Goal: Transaction & Acquisition: Download file/media

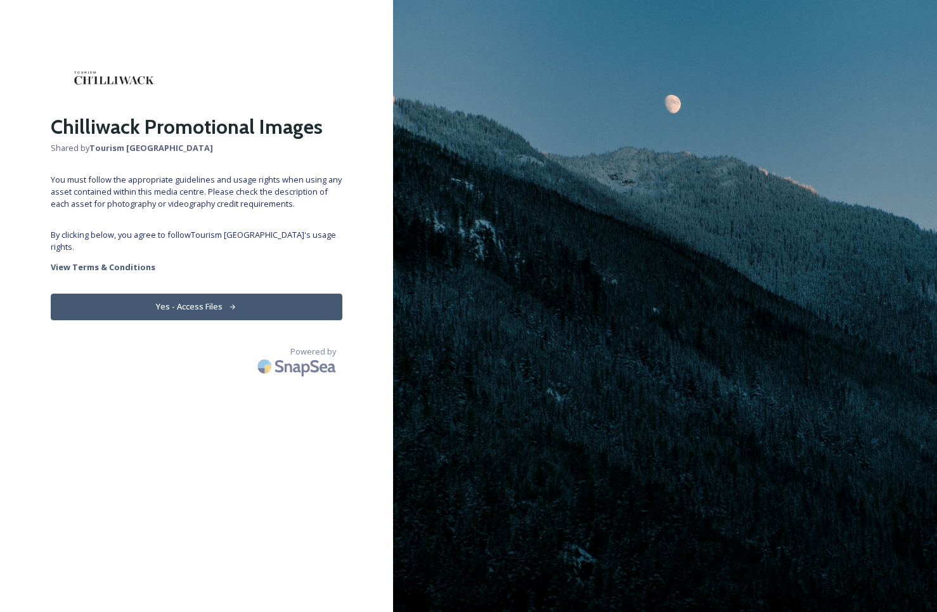
click at [206, 293] on button "Yes - Access Files" at bounding box center [197, 306] width 292 height 26
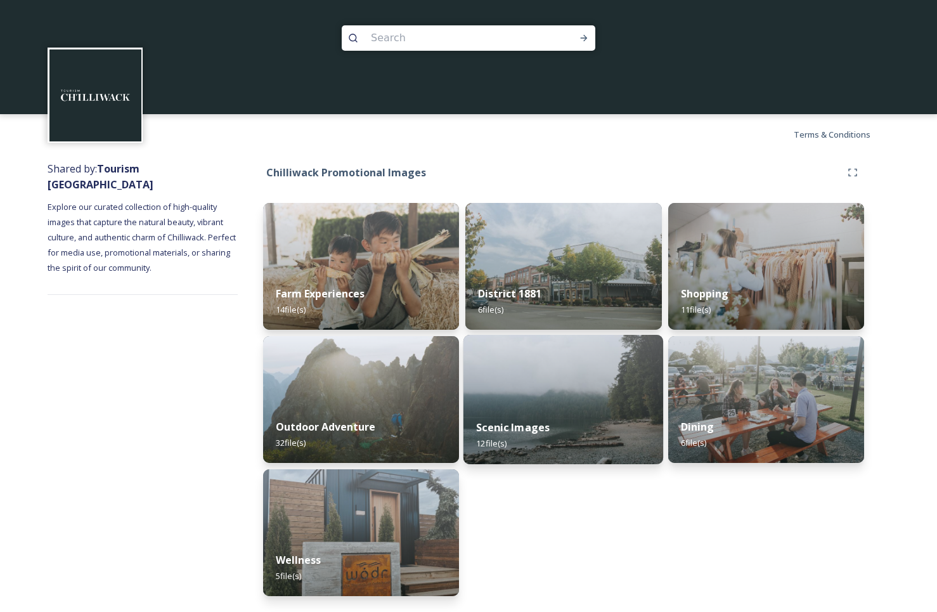
click at [534, 362] on img at bounding box center [563, 399] width 200 height 129
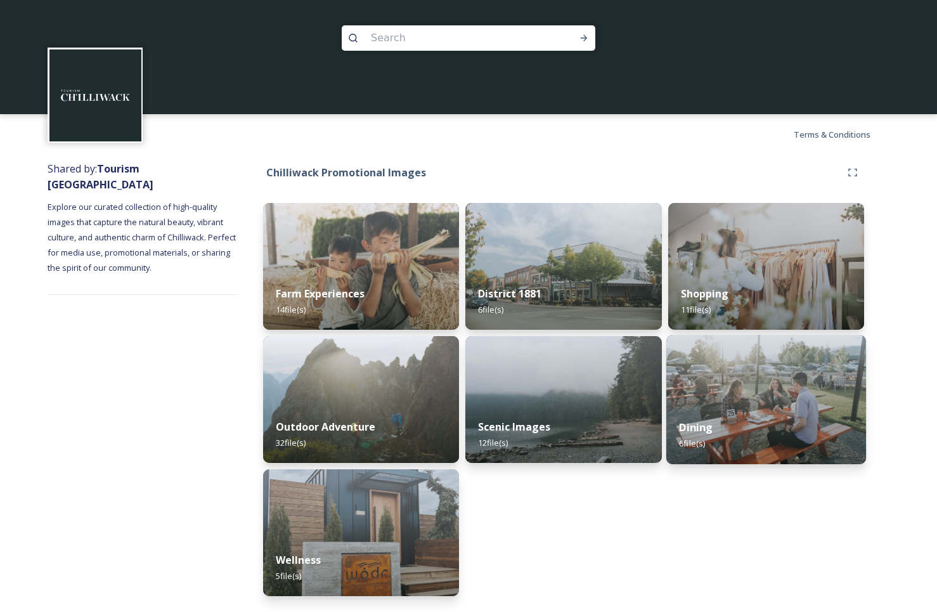
click at [751, 382] on img at bounding box center [766, 399] width 200 height 129
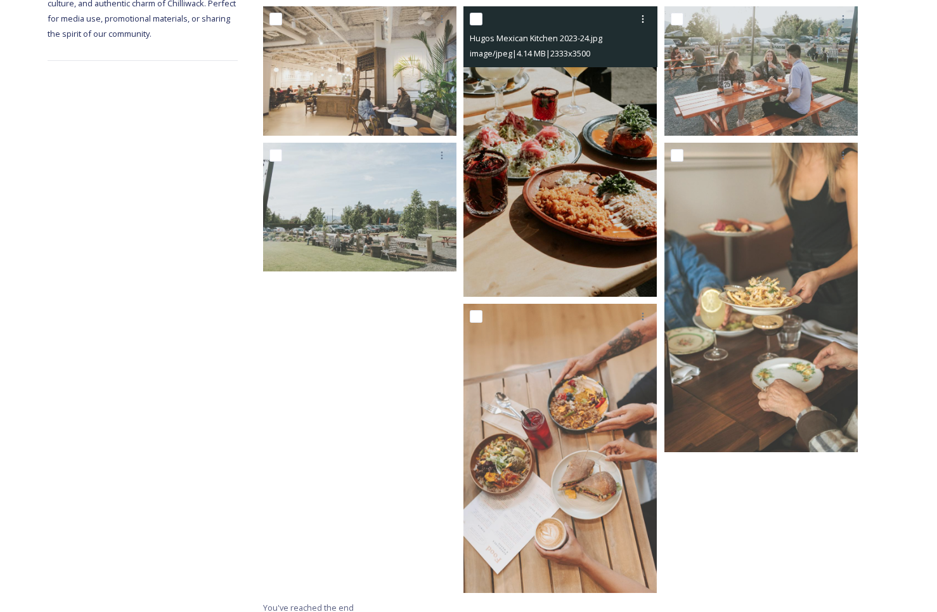
scroll to position [243, 0]
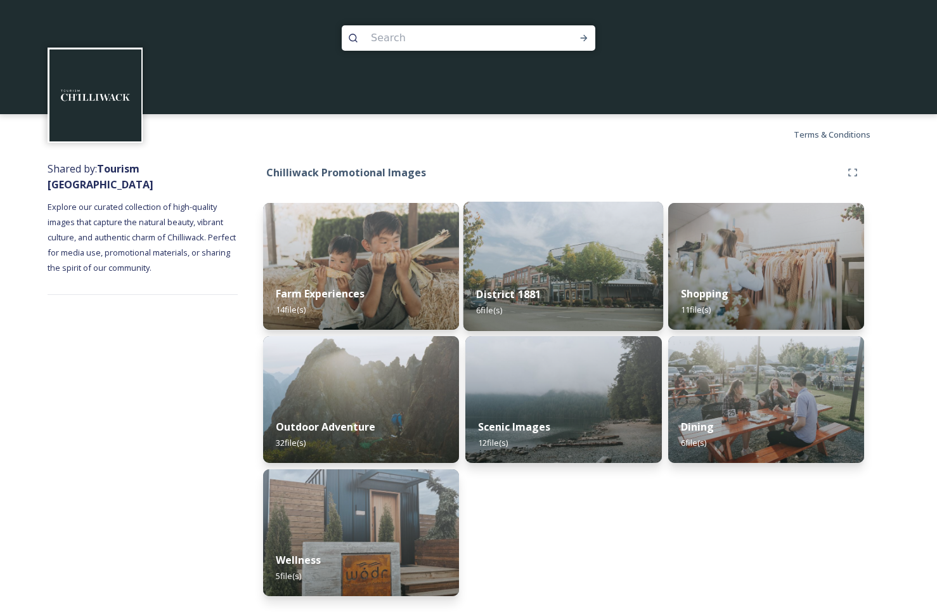
click at [558, 277] on div "District 1881 6 file(s)" at bounding box center [563, 302] width 200 height 58
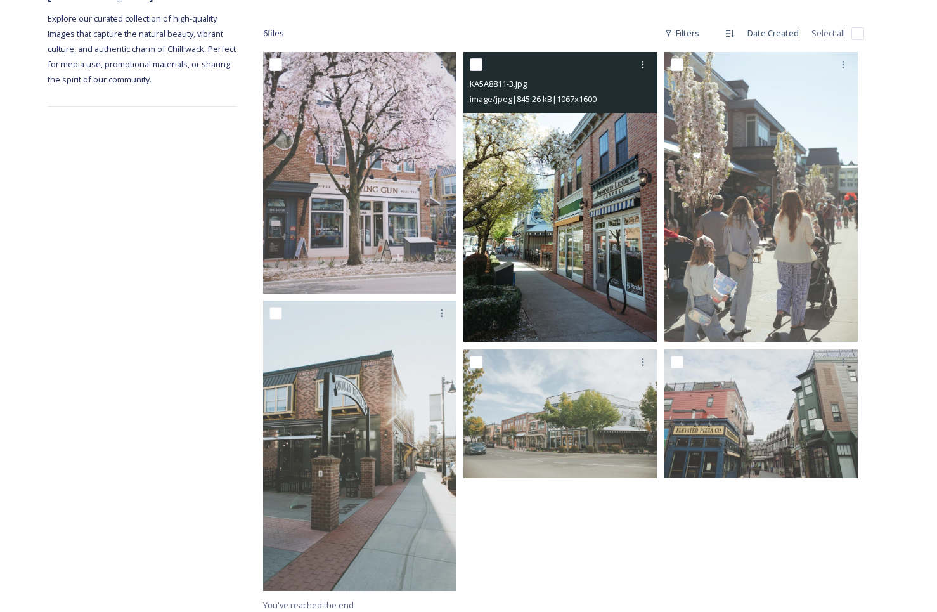
scroll to position [195, 0]
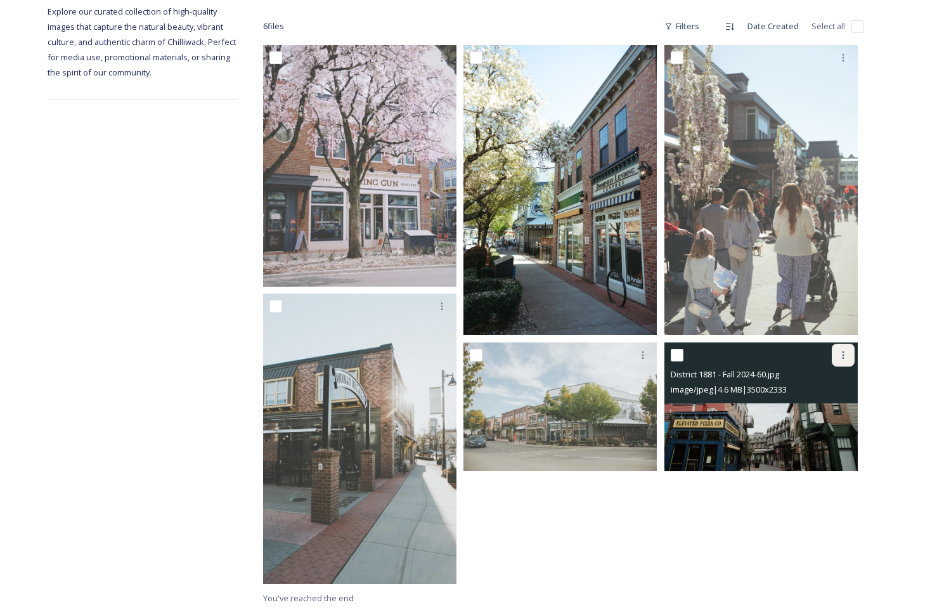
click at [843, 354] on icon at bounding box center [843, 355] width 10 height 10
click at [830, 407] on span "Download" at bounding box center [828, 407] width 39 height 12
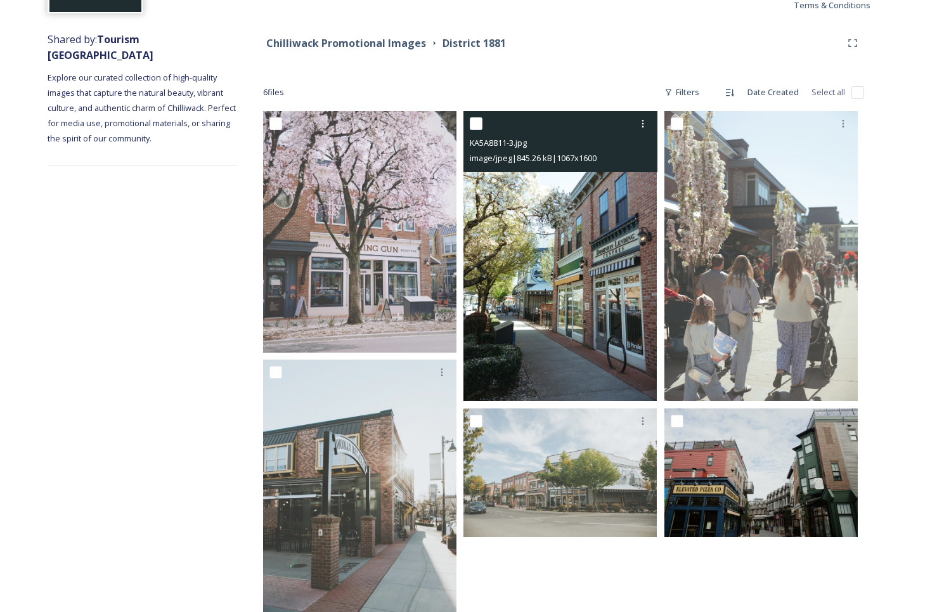
scroll to position [129, 0]
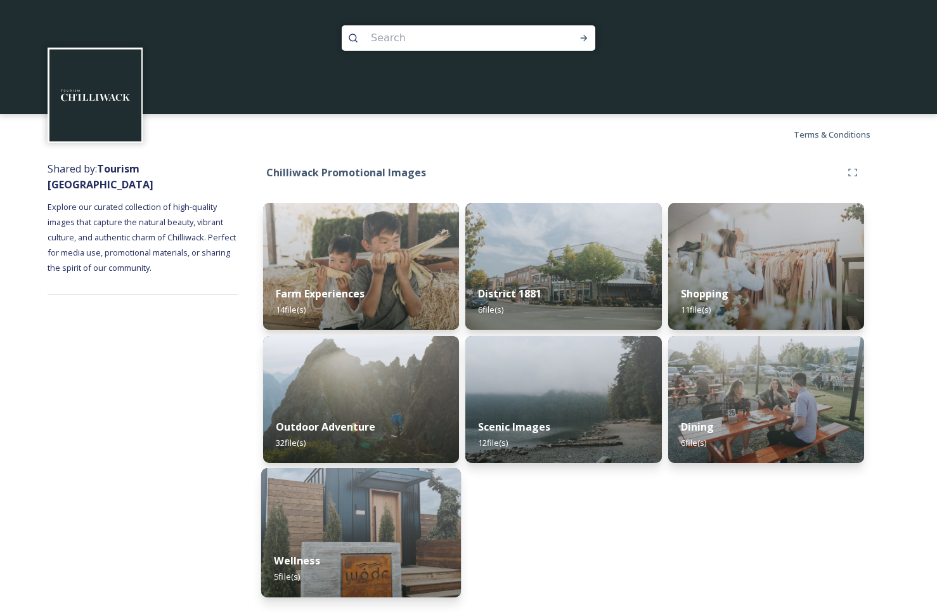
click at [335, 494] on img at bounding box center [361, 532] width 200 height 129
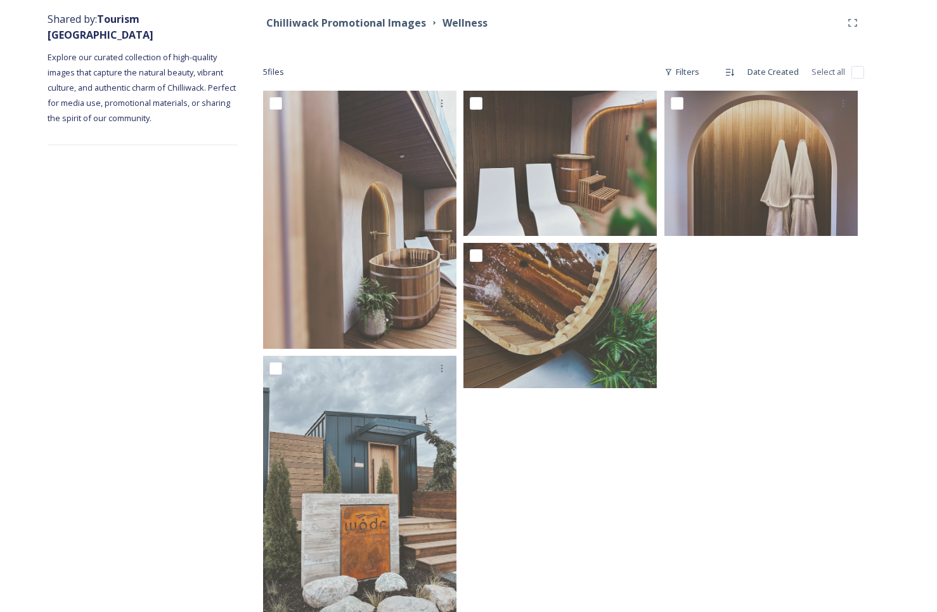
scroll to position [179, 0]
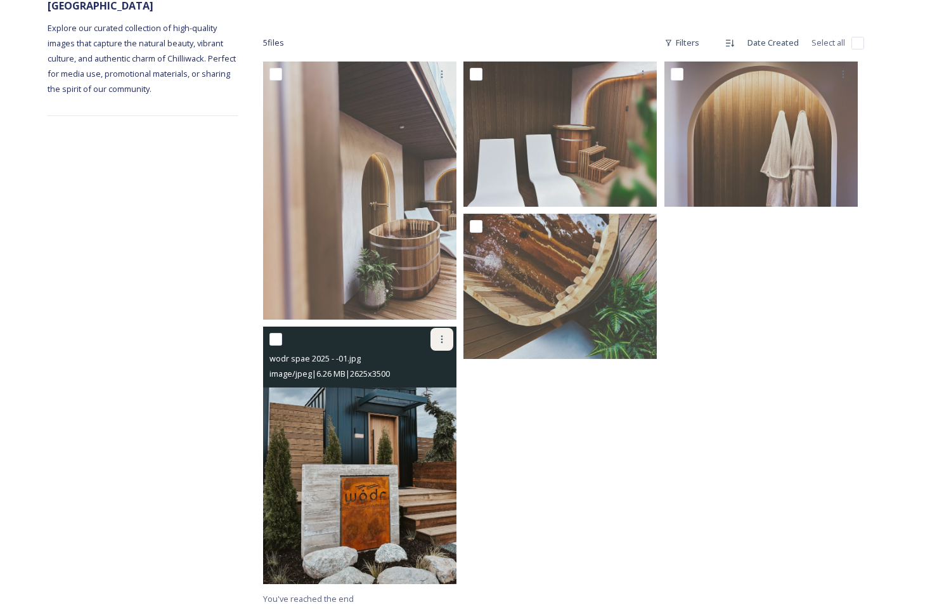
click at [440, 335] on icon at bounding box center [442, 339] width 10 height 10
click at [428, 389] on span "Download" at bounding box center [426, 391] width 39 height 12
click at [361, 413] on img at bounding box center [359, 455] width 193 height 258
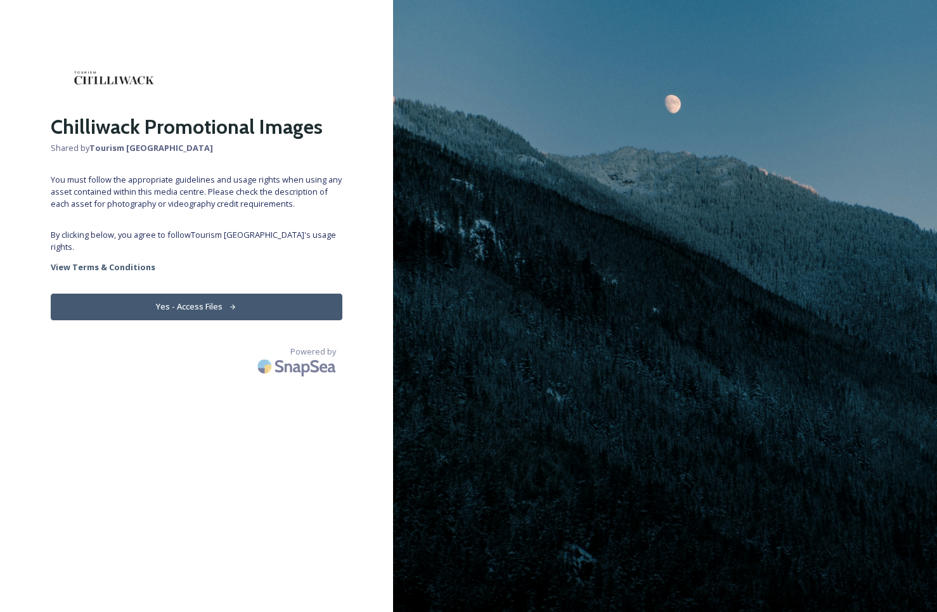
click at [108, 80] on img at bounding box center [114, 78] width 127 height 55
